Goal: Task Accomplishment & Management: Use online tool/utility

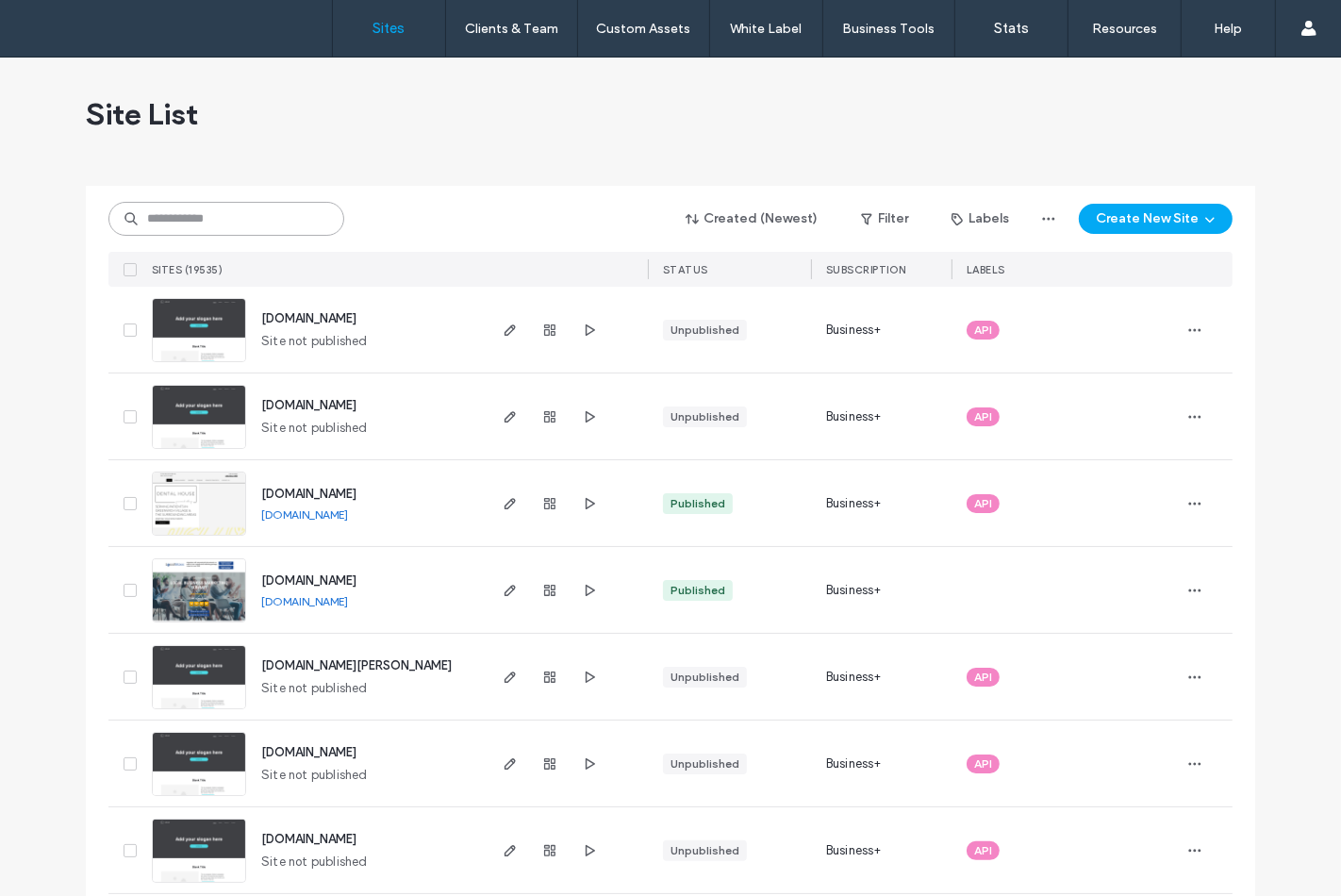
click at [249, 211] on input at bounding box center [226, 218] width 236 height 34
paste input "*******"
type input "*******"
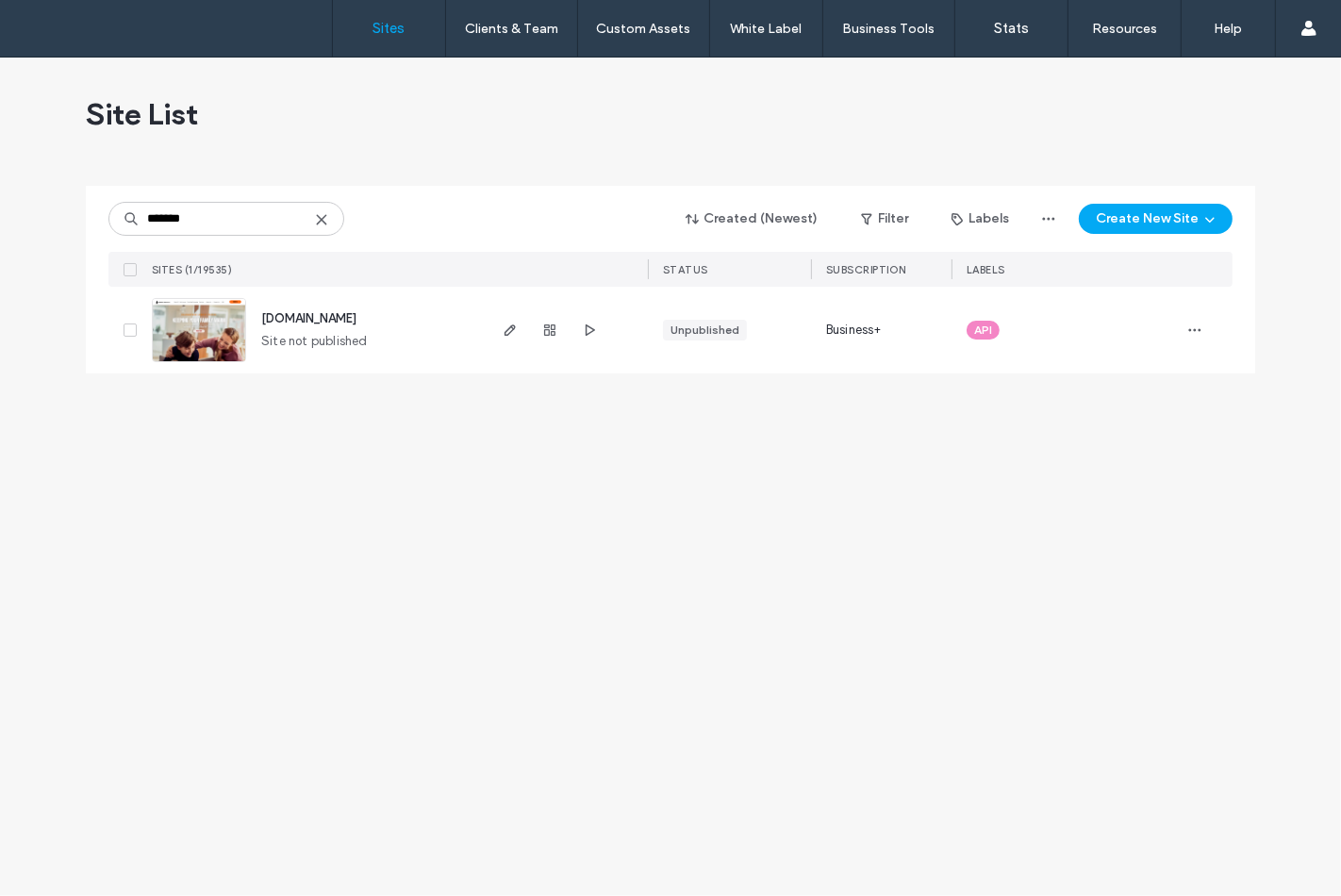
click at [192, 314] on img at bounding box center [199, 363] width 93 height 129
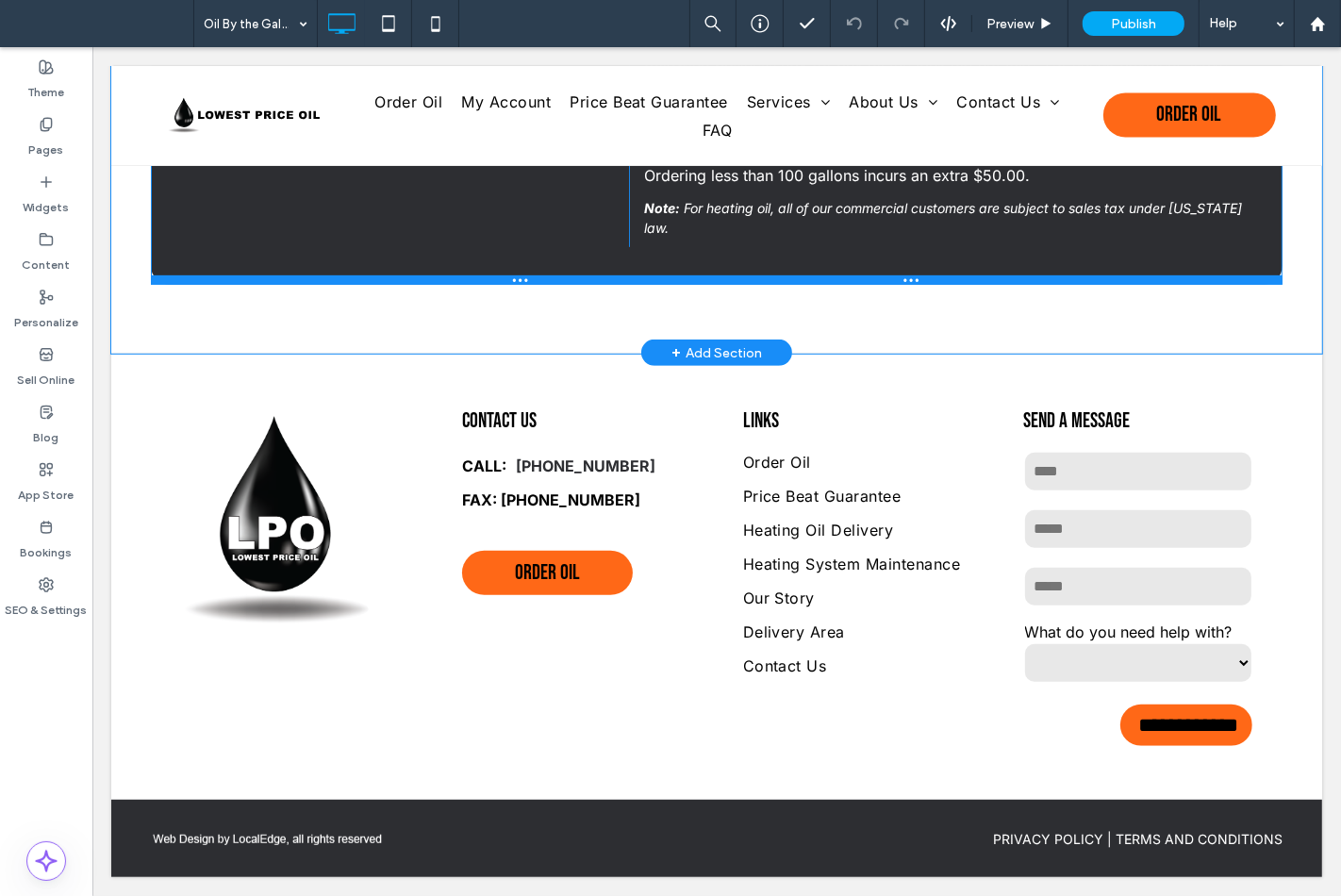
scroll to position [750, 0]
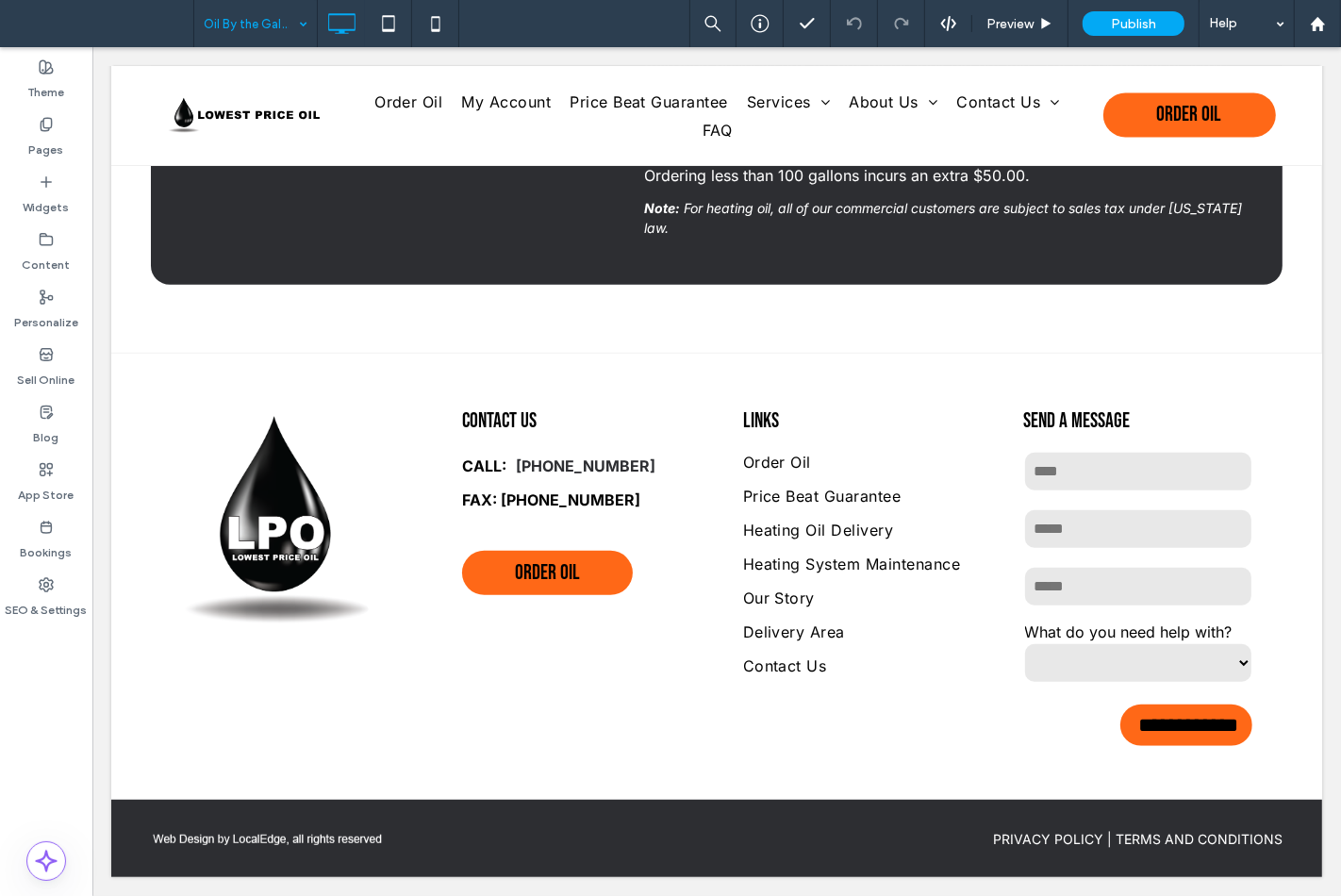
click at [272, 42] on input at bounding box center [250, 23] width 94 height 47
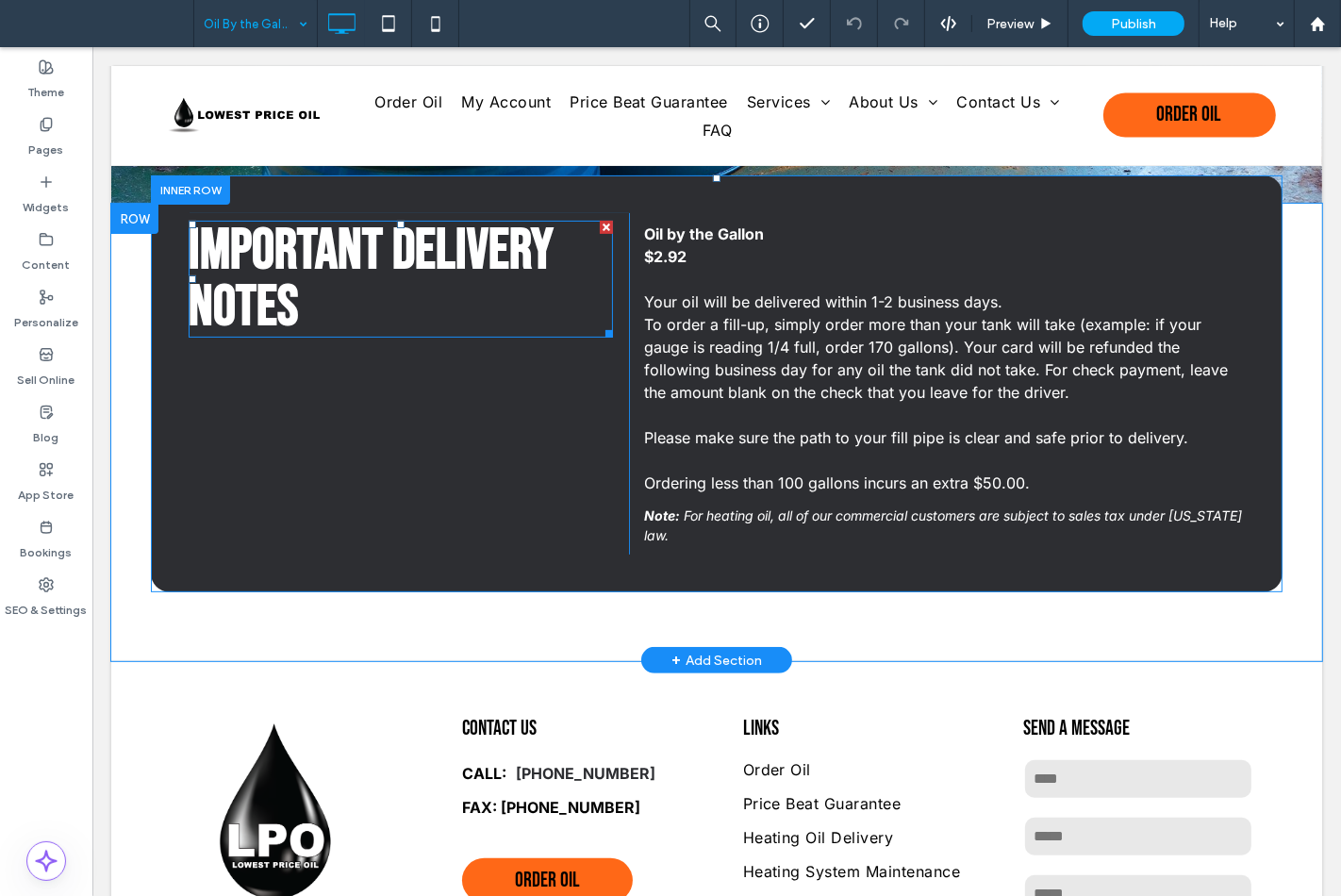
scroll to position [435, 0]
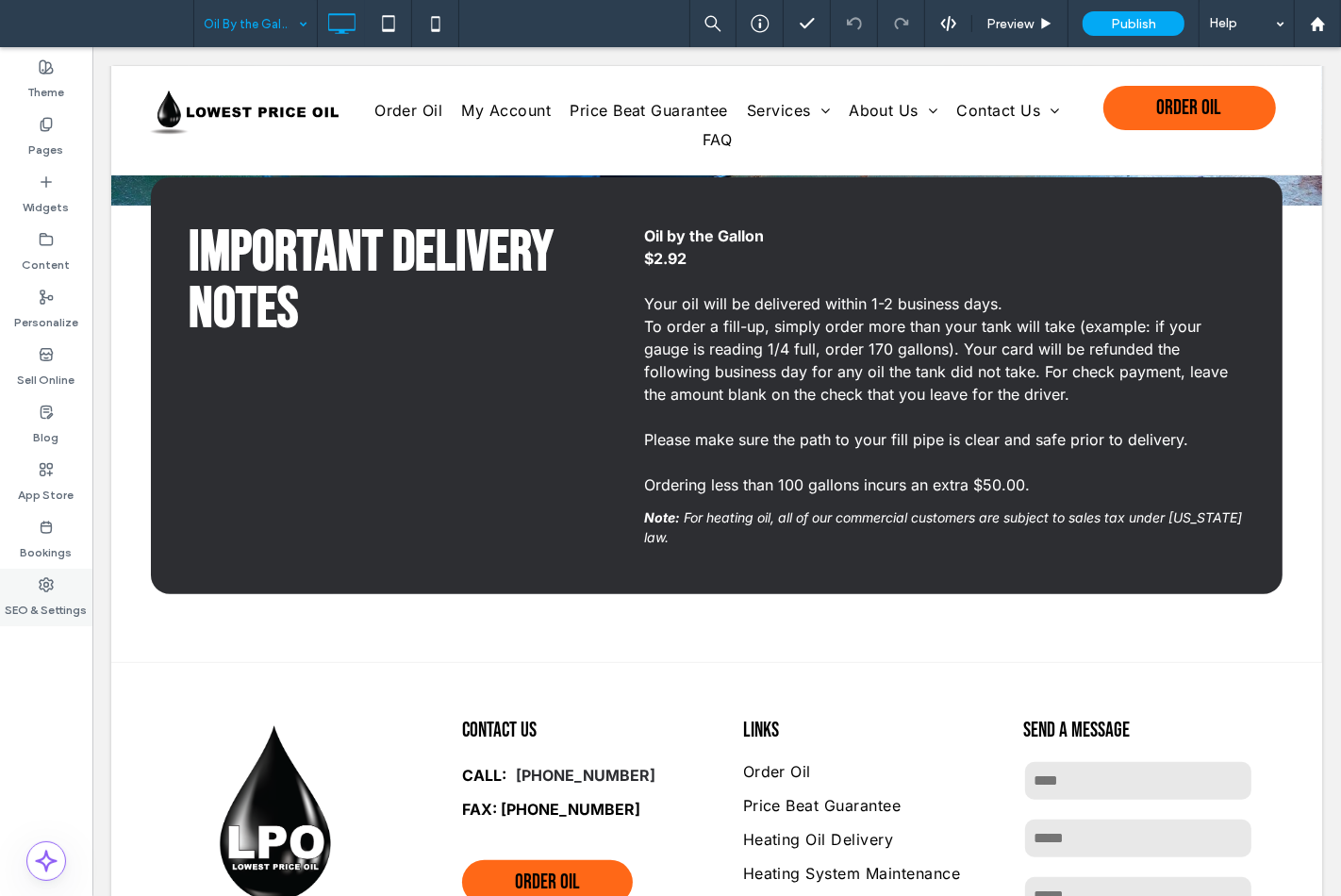
drag, startPoint x: 78, startPoint y: 576, endPoint x: 86, endPoint y: 561, distance: 17.0
click at [78, 576] on div "SEO & Settings" at bounding box center [46, 597] width 93 height 57
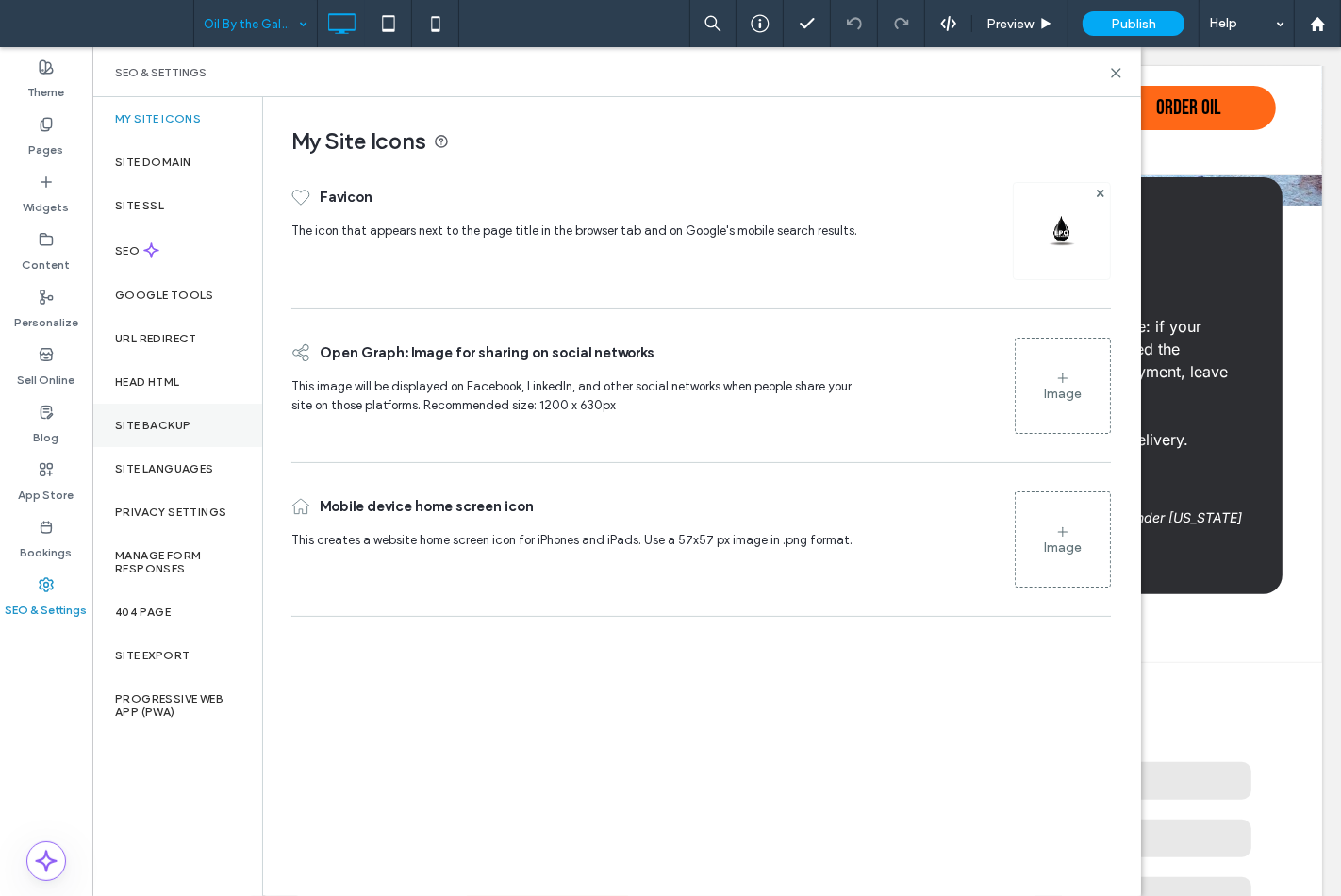
drag, startPoint x: 113, startPoint y: 422, endPoint x: 252, endPoint y: 352, distance: 155.6
click at [116, 420] on div "Site Backup" at bounding box center [177, 425] width 169 height 44
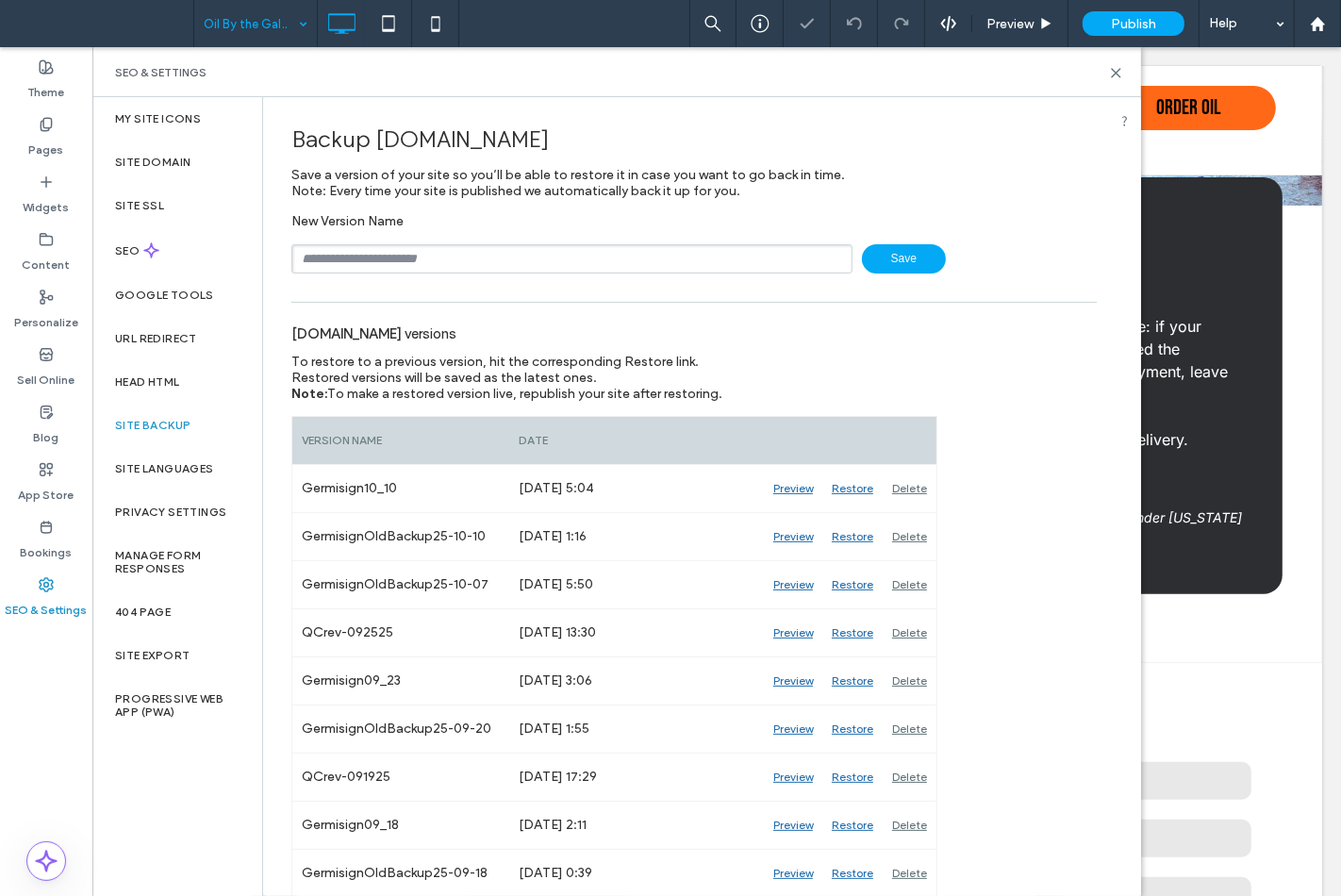
click at [371, 261] on input "text" at bounding box center [572, 259] width 561 height 29
drag, startPoint x: 349, startPoint y: 265, endPoint x: 559, endPoint y: 261, distance: 210.0
click at [559, 261] on input "**********" at bounding box center [572, 259] width 561 height 29
type input "**********"
click at [1125, 78] on div "SEO & Settings" at bounding box center [616, 71] width 1048 height 50
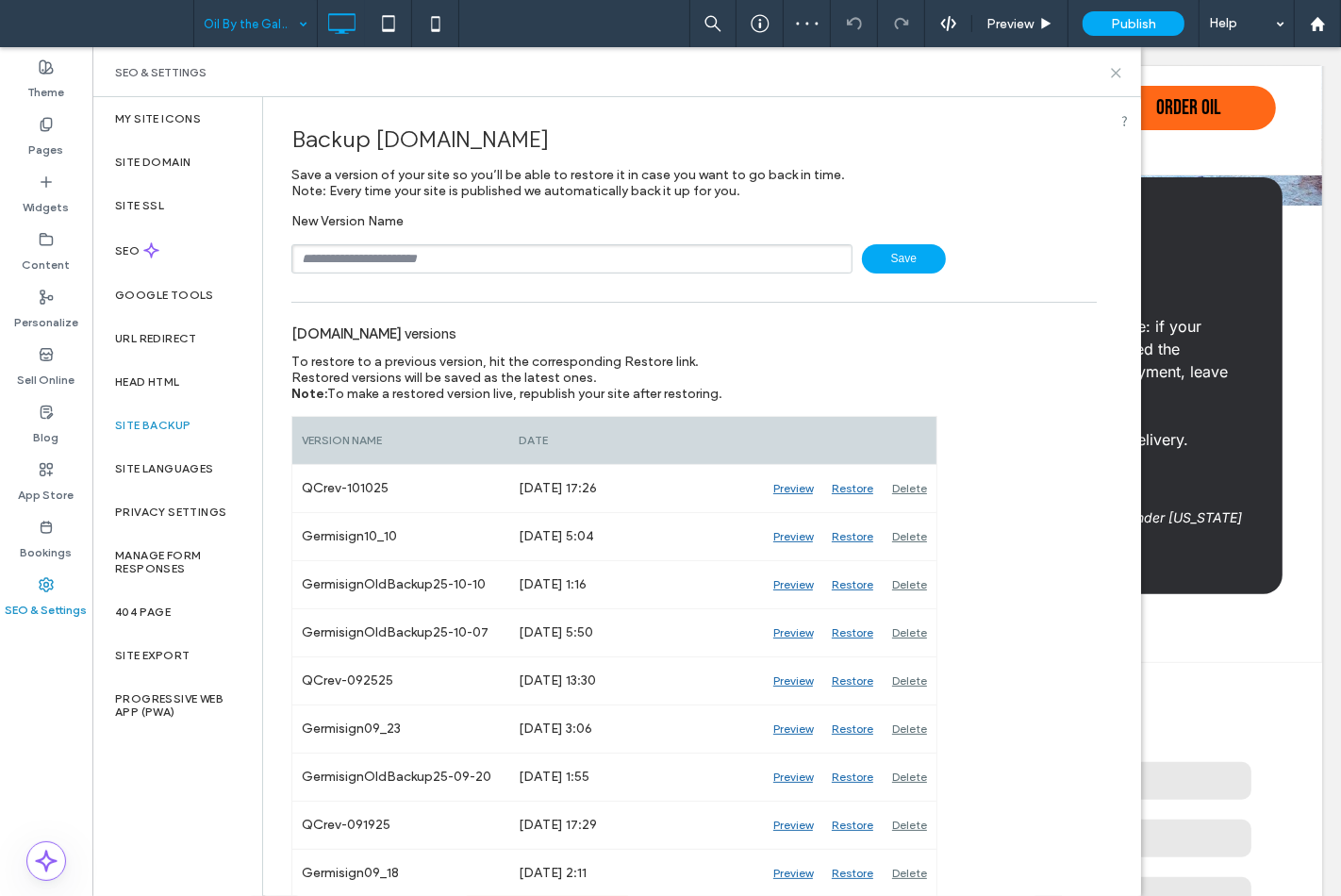
click at [1117, 74] on icon at bounding box center [1115, 73] width 15 height 15
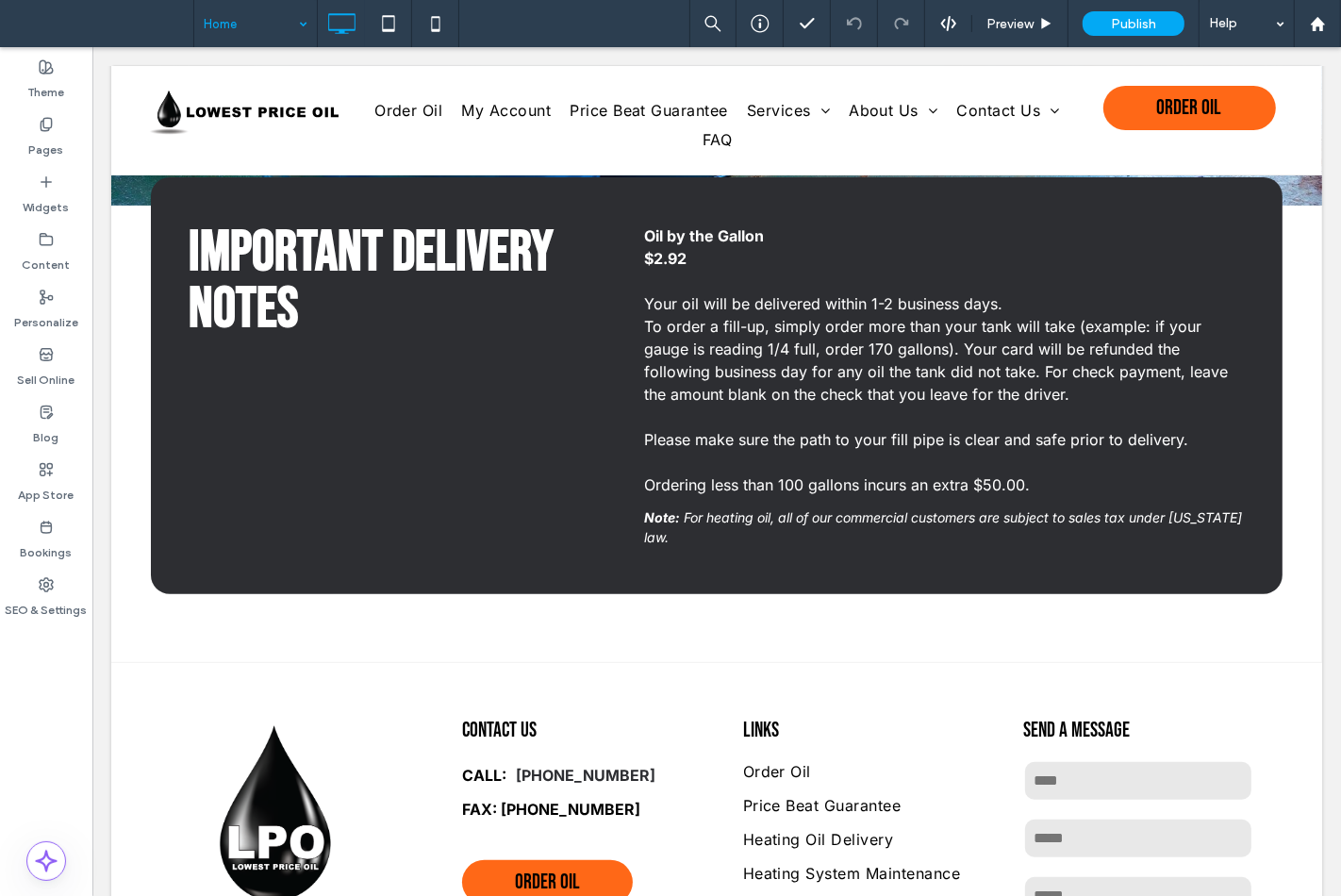
drag, startPoint x: 218, startPoint y: 62, endPoint x: 274, endPoint y: 44, distance: 58.8
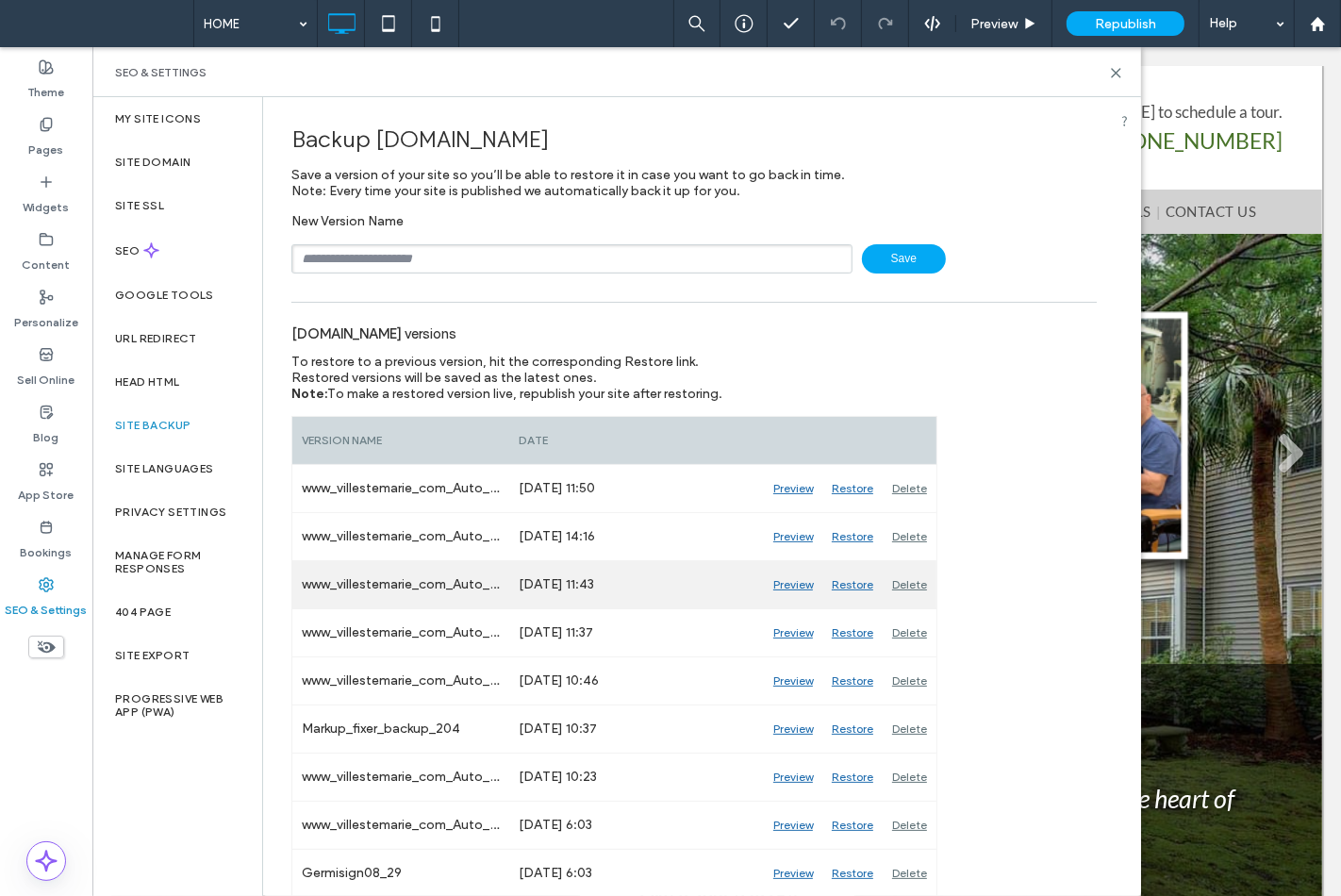
click at [806, 580] on div "Preview" at bounding box center [793, 584] width 58 height 47
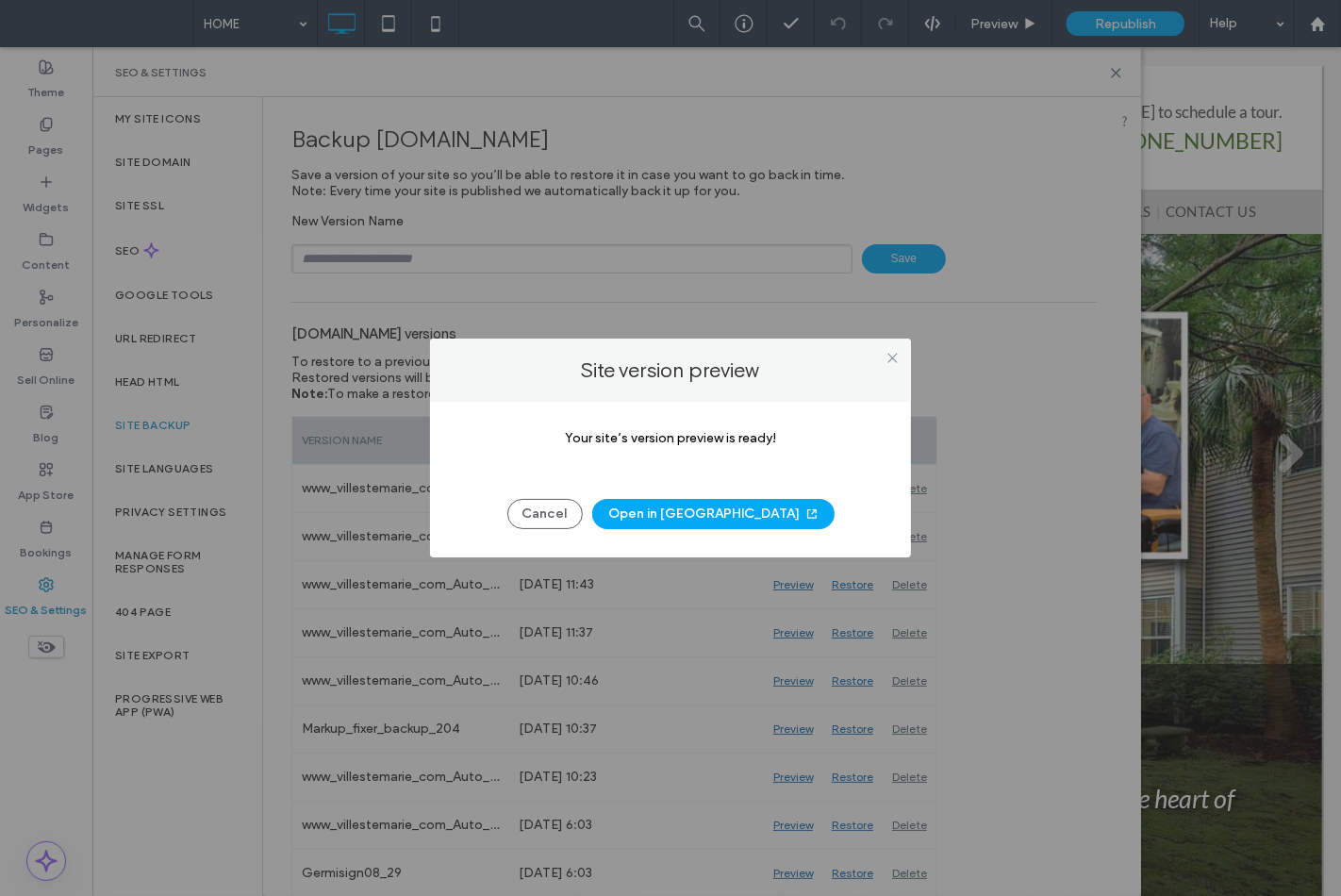
click at [726, 520] on button "Open in New Tab" at bounding box center [713, 513] width 242 height 30
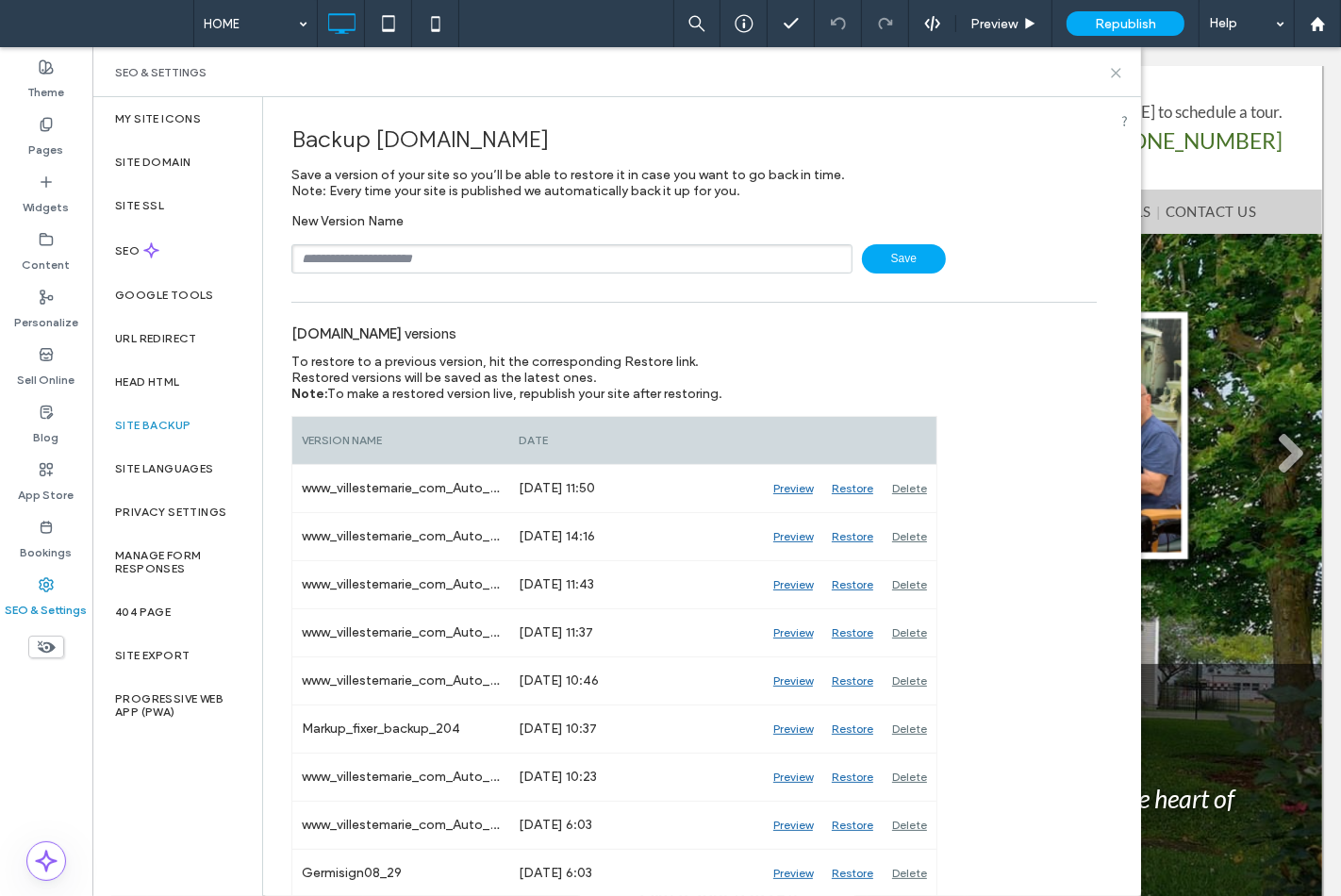
click at [1112, 75] on use at bounding box center [1115, 73] width 9 height 9
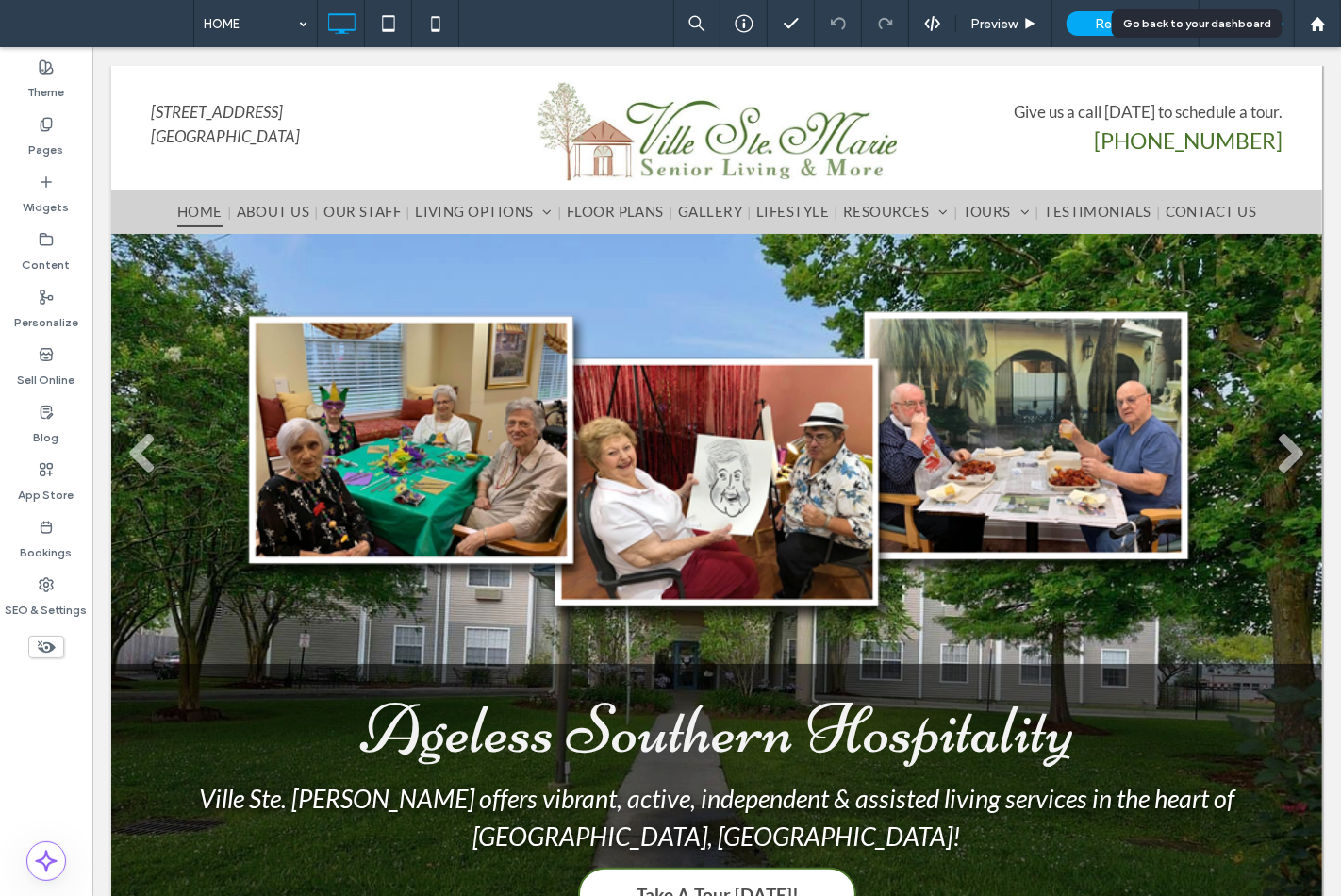
drag, startPoint x: 1318, startPoint y: 22, endPoint x: 1270, endPoint y: 16, distance: 48.4
click at [1317, 22] on use at bounding box center [1317, 22] width 15 height 15
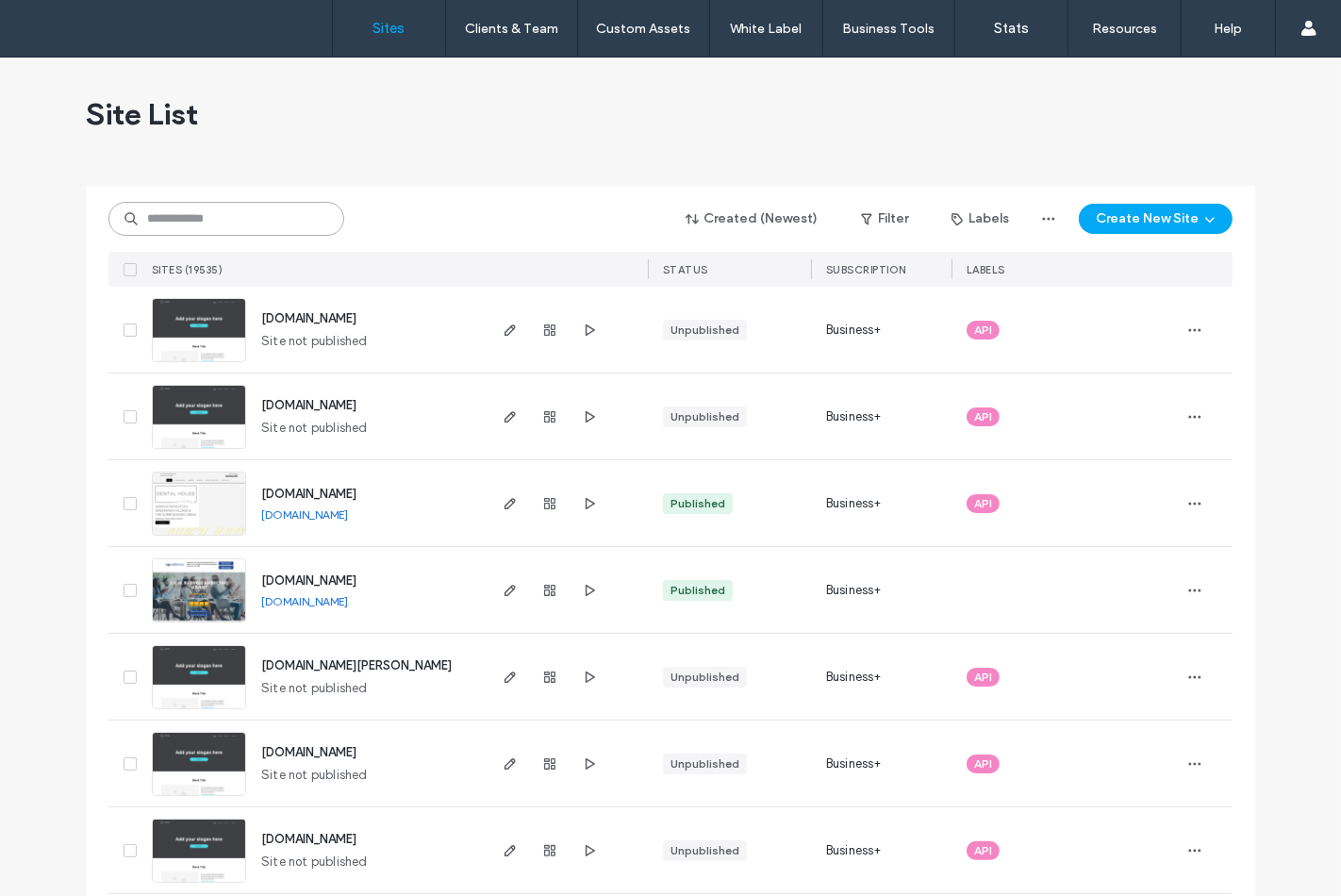
click at [159, 215] on input at bounding box center [226, 218] width 236 height 34
type input "****"
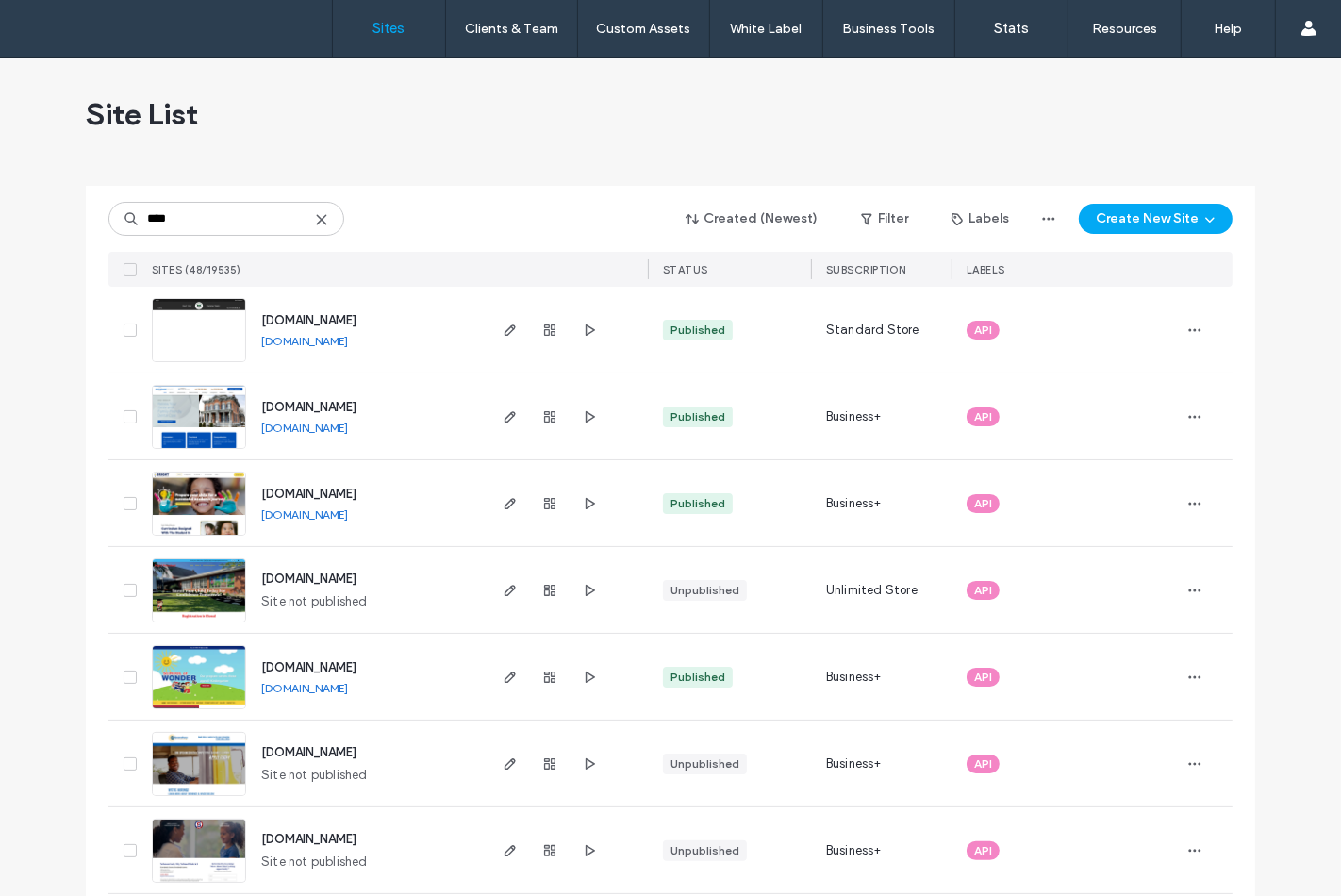
click at [195, 393] on img at bounding box center [199, 450] width 93 height 129
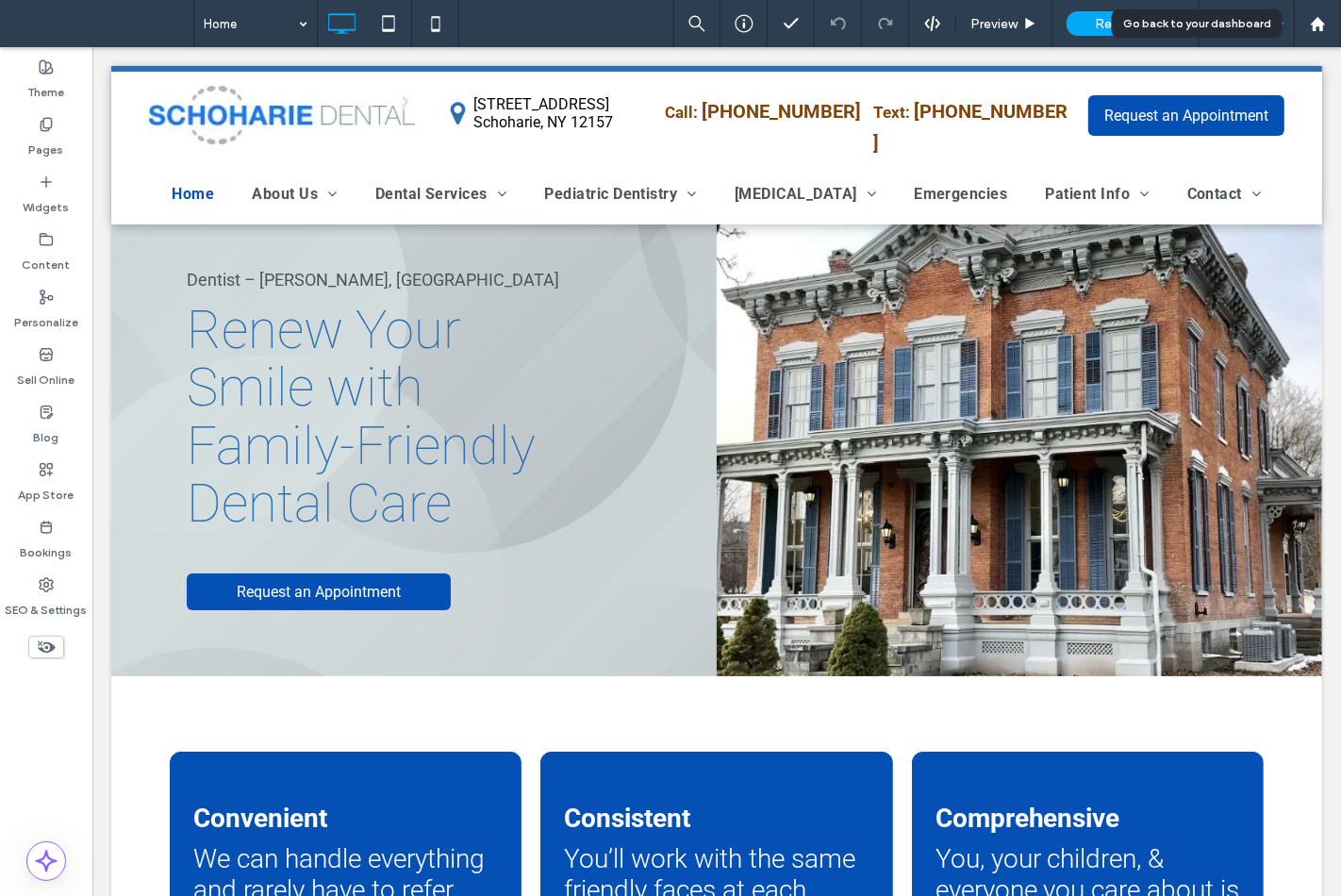
drag, startPoint x: 1312, startPoint y: 35, endPoint x: 1284, endPoint y: 0, distance: 44.8
click at [1313, 32] on div at bounding box center [1317, 23] width 47 height 47
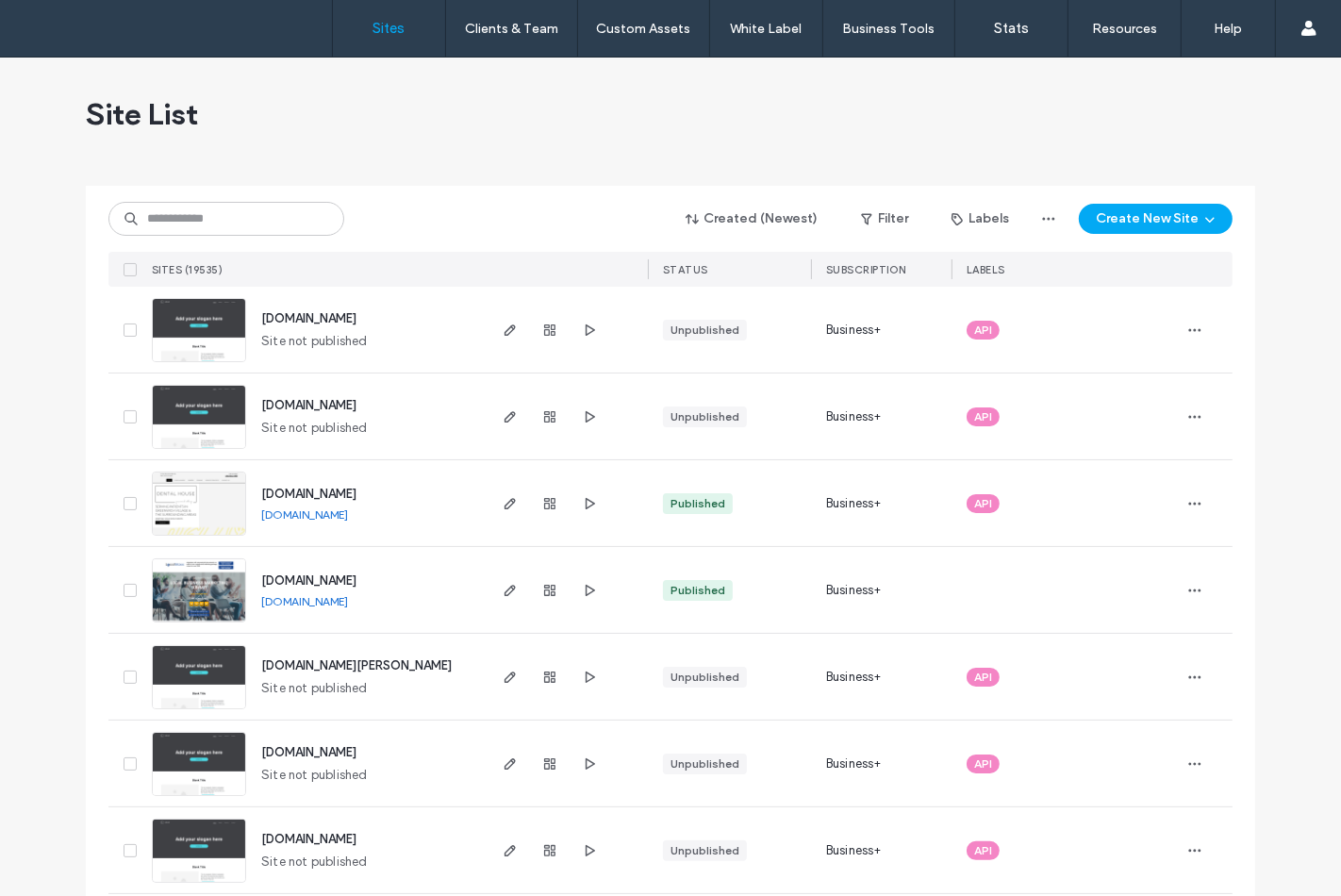
scroll to position [314, 0]
